Goal: Task Accomplishment & Management: Complete application form

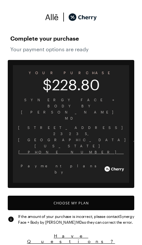
scroll to position [532, 0]
click at [36, 195] on button "Choose My Plan" at bounding box center [71, 202] width 126 height 14
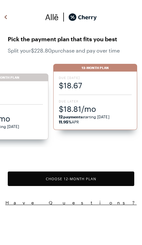
click at [75, 104] on span "$18.81/mo" at bounding box center [95, 108] width 73 height 11
click at [34, 179] on button "Choose 12 -Month Plan" at bounding box center [71, 178] width 126 height 14
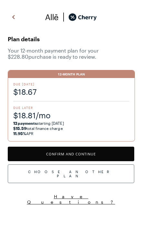
click at [23, 155] on button "Confirm and Continue" at bounding box center [71, 154] width 126 height 14
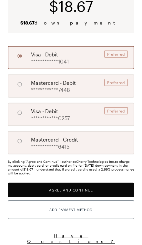
scroll to position [65, 0]
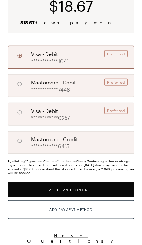
click at [45, 211] on button "Add Payment Method" at bounding box center [71, 209] width 126 height 19
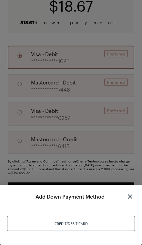
click at [30, 225] on div "Credit/Debit Card" at bounding box center [71, 223] width 128 height 15
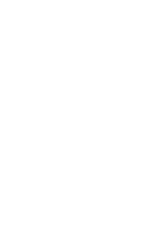
scroll to position [35, 0]
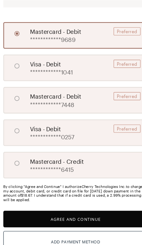
click at [39, 192] on button "Agree and Continue" at bounding box center [71, 191] width 126 height 14
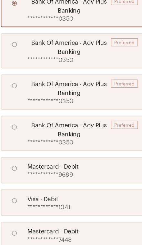
scroll to position [147, 0]
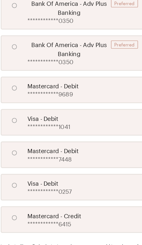
click at [14, 78] on input "A" at bounding box center [19, 76] width 11 height 11
radio input "true"
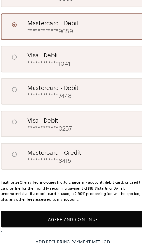
scroll to position [272, 0]
click at [83, 194] on button "Agree and Continue" at bounding box center [71, 191] width 126 height 14
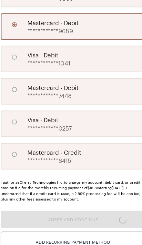
scroll to position [60, 0]
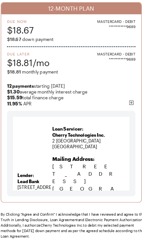
click at [94, 223] on button "Agree and Confirm" at bounding box center [71, 224] width 126 height 14
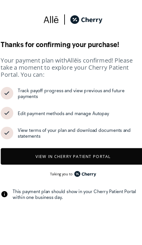
click at [102, 129] on button "View in Cherry patient portal" at bounding box center [71, 136] width 126 height 14
